Goal: Navigation & Orientation: Find specific page/section

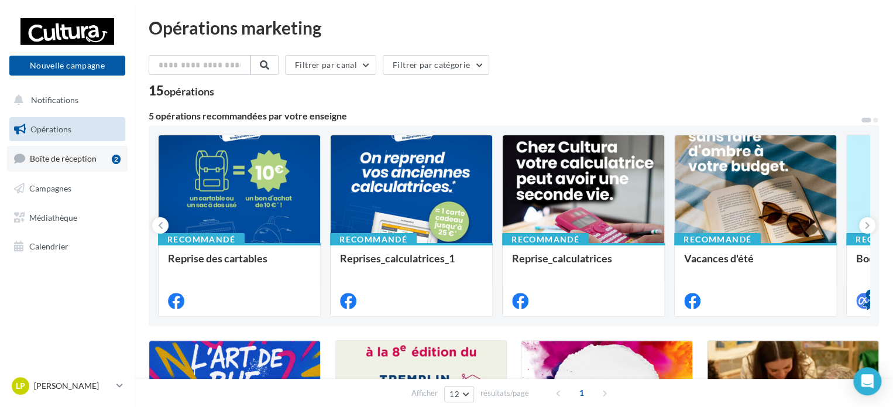
click at [49, 160] on span "Boîte de réception" at bounding box center [63, 158] width 67 height 10
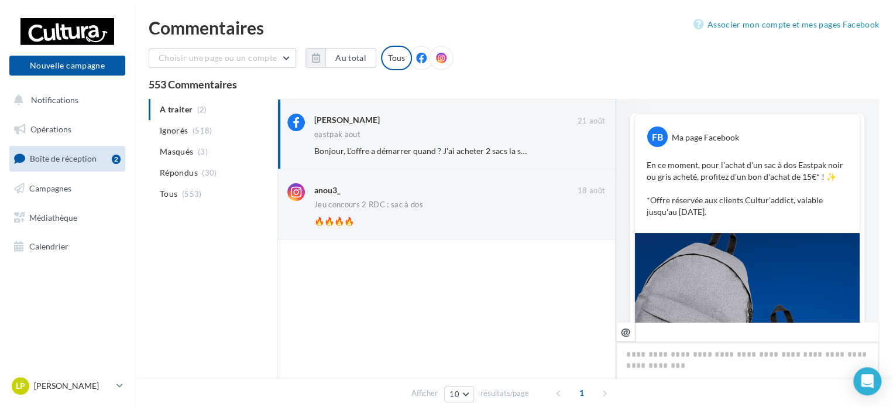
scroll to position [307, 0]
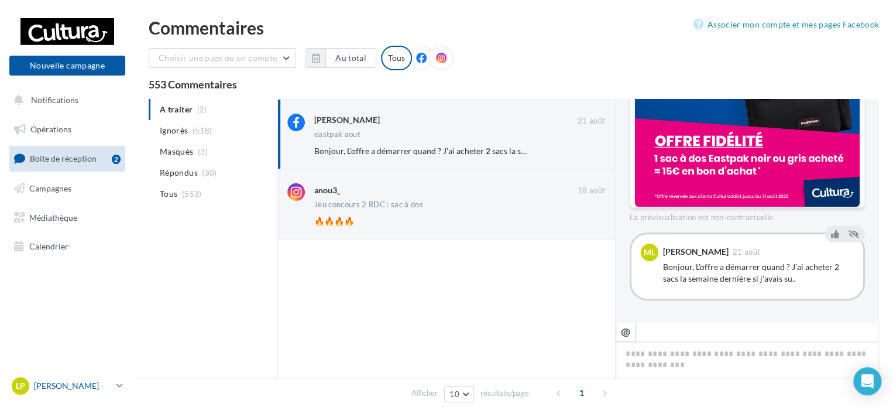
click at [77, 376] on link "LP Laure PASCAL 00u13y0206eoZQAOb417" at bounding box center [67, 385] width 116 height 22
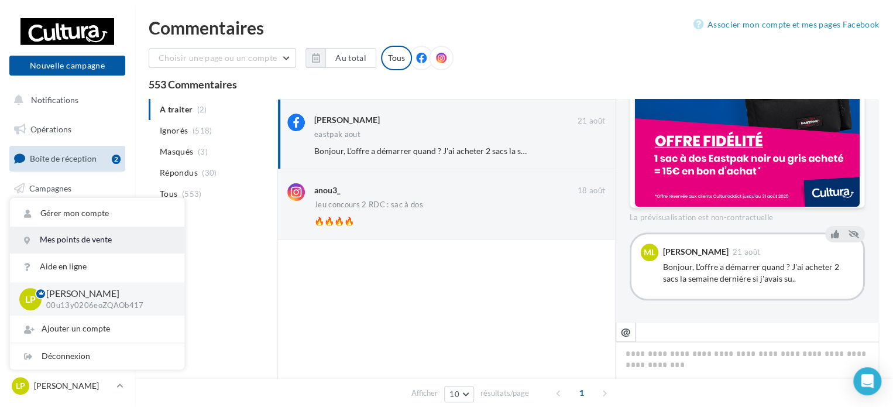
click at [91, 237] on link "Mes points de vente" at bounding box center [97, 239] width 174 height 26
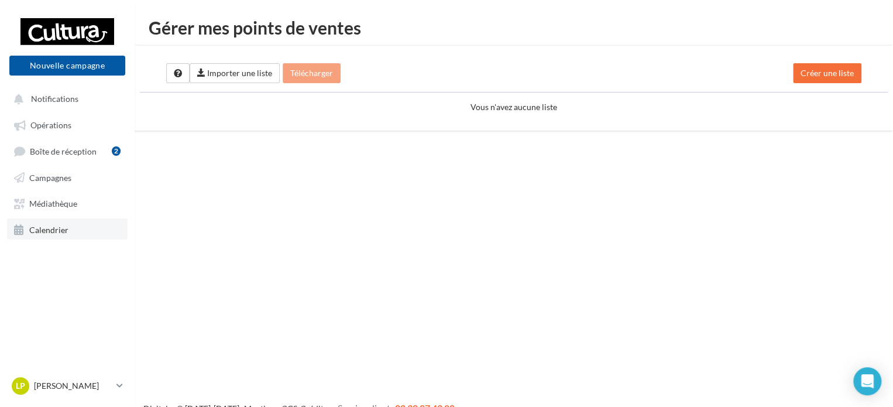
click at [63, 228] on span "Calendrier" at bounding box center [48, 229] width 39 height 10
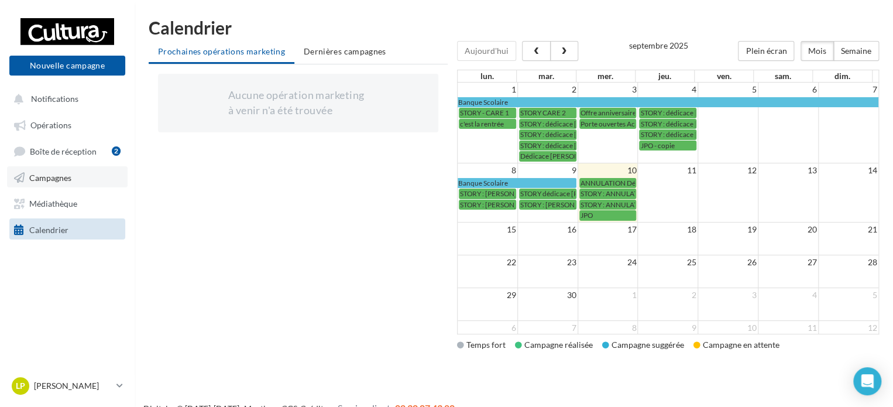
click at [49, 177] on span "Campagnes" at bounding box center [50, 177] width 42 height 10
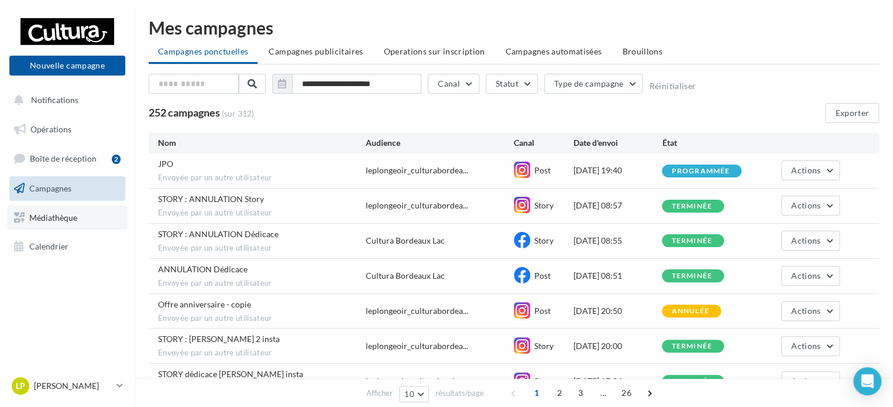
click at [49, 221] on span "Médiathèque" at bounding box center [53, 217] width 48 height 10
